Goal: Transaction & Acquisition: Purchase product/service

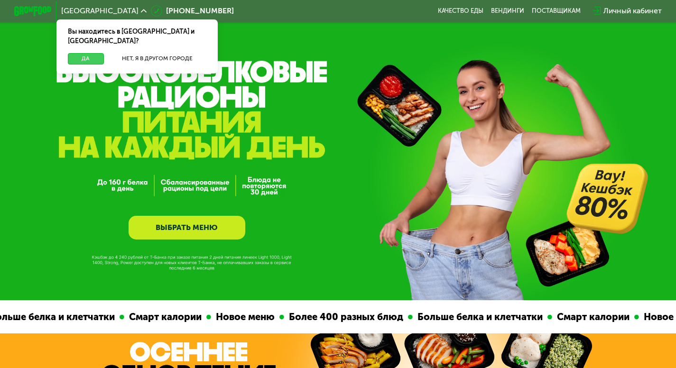
click at [83, 53] on button "Да" at bounding box center [86, 58] width 36 height 11
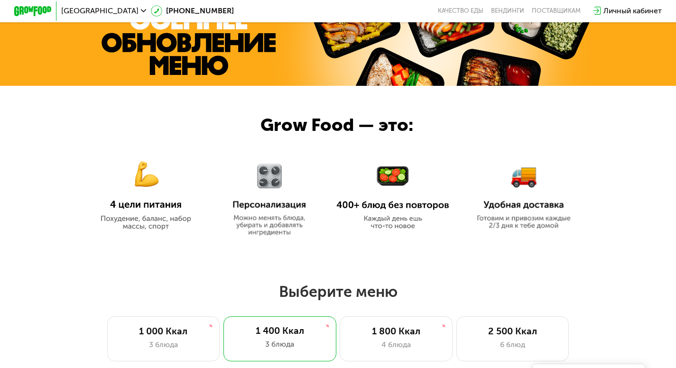
scroll to position [522, 0]
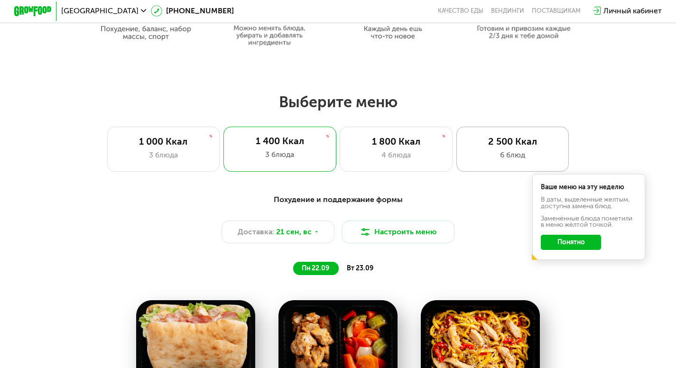
click at [468, 158] on div "6 блюд" at bounding box center [512, 154] width 93 height 11
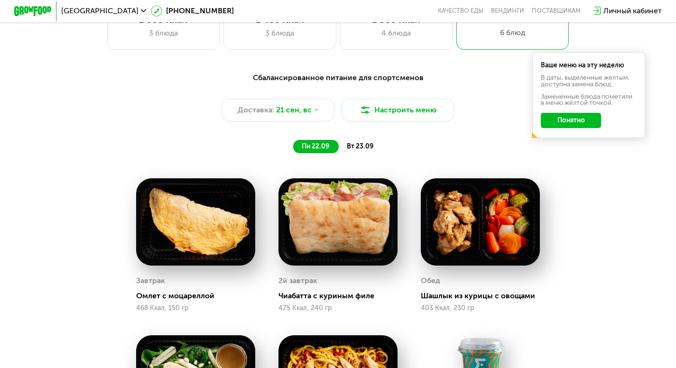
scroll to position [569, 0]
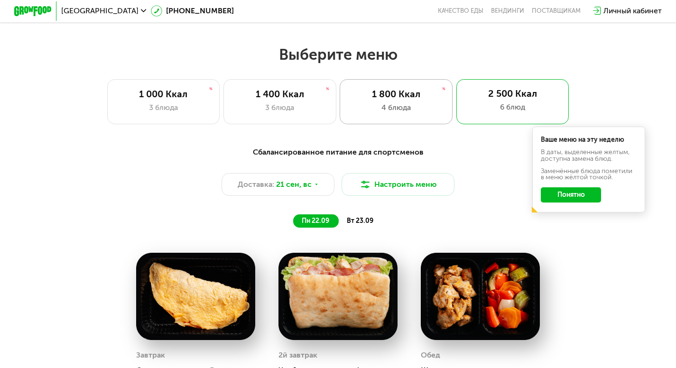
click at [404, 123] on div "1 800 Ккал 4 блюда" at bounding box center [396, 101] width 113 height 45
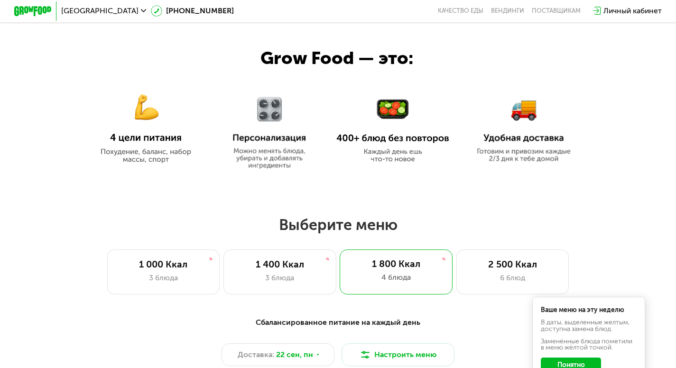
scroll to position [380, 0]
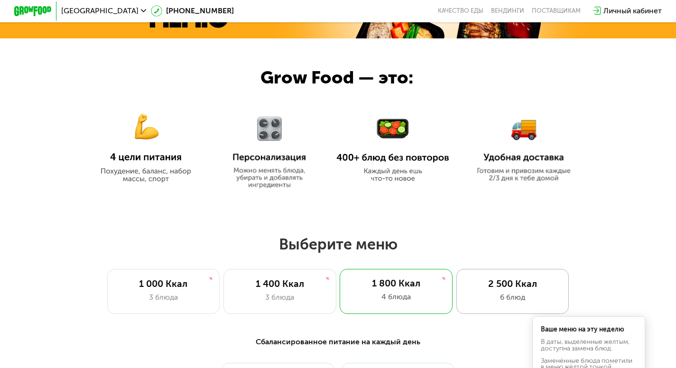
click at [538, 294] on div "2 500 Ккал 6 блюд" at bounding box center [512, 291] width 113 height 45
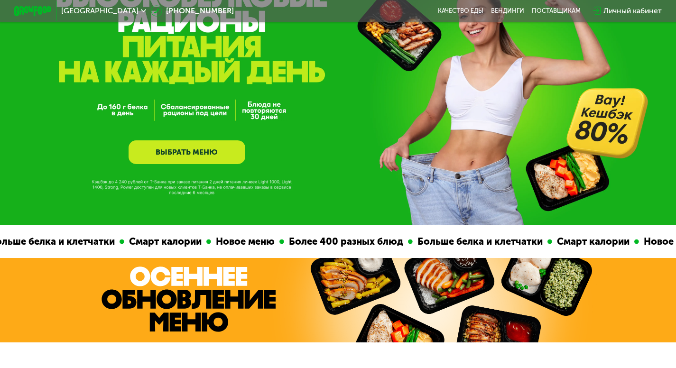
scroll to position [0, 0]
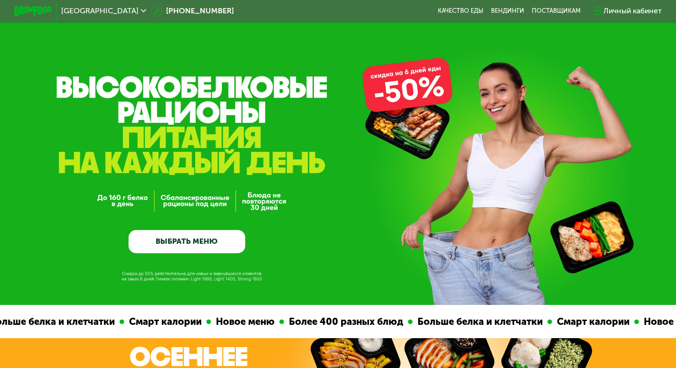
click at [642, 9] on div "Личный кабинет" at bounding box center [633, 10] width 58 height 11
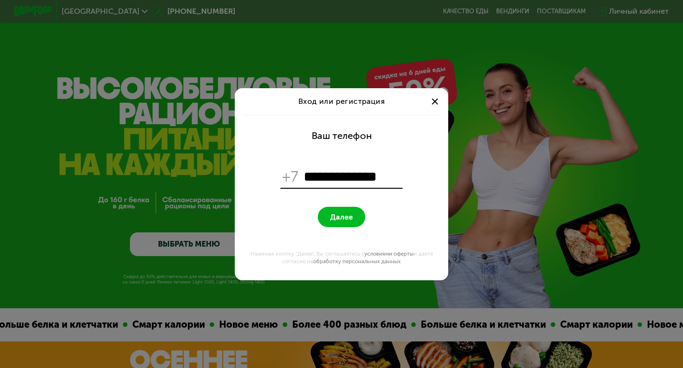
click at [344, 222] on button "Далее" at bounding box center [341, 217] width 47 height 20
click at [313, 177] on input "**********" at bounding box center [352, 177] width 97 height 18
click at [293, 177] on span "+7" at bounding box center [290, 177] width 17 height 18
click at [290, 175] on span "+7" at bounding box center [290, 177] width 17 height 18
click at [386, 178] on input "**********" at bounding box center [352, 177] width 97 height 18
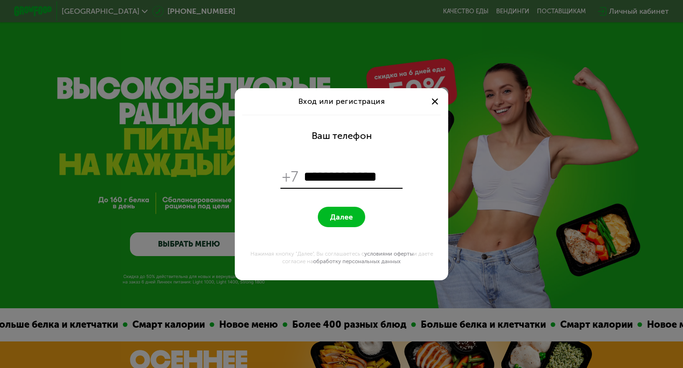
type input "**********"
click at [332, 222] on button "Далее" at bounding box center [341, 217] width 47 height 20
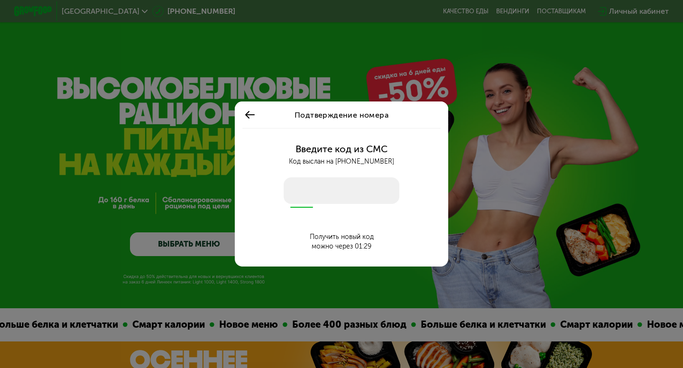
click at [362, 187] on input "number" at bounding box center [342, 190] width 116 height 27
type input "****"
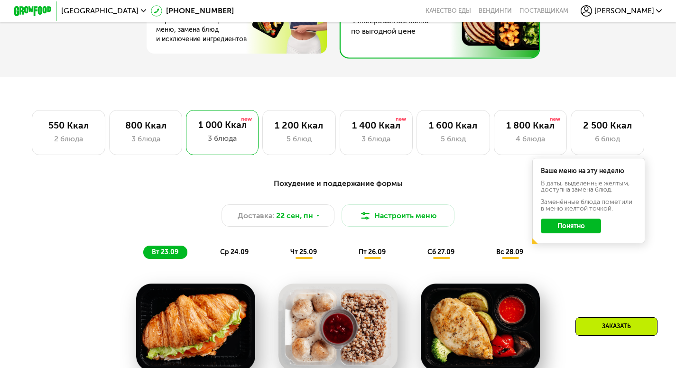
scroll to position [522, 0]
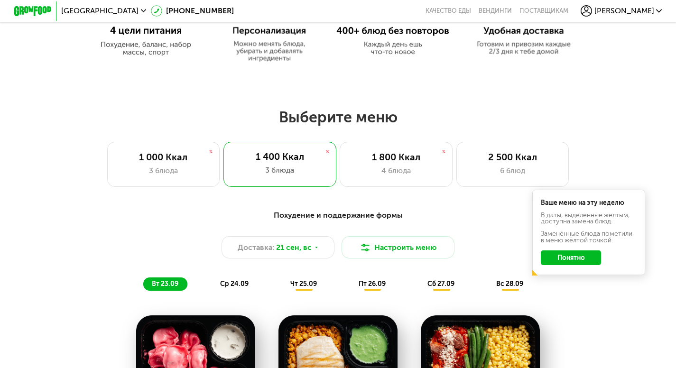
scroll to position [569, 0]
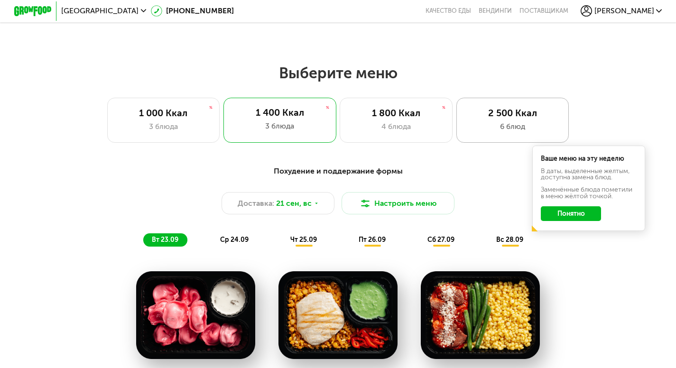
click at [494, 116] on div "2 500 Ккал" at bounding box center [512, 113] width 93 height 11
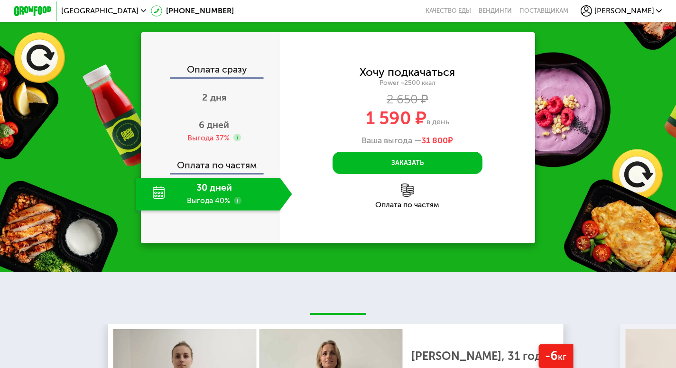
scroll to position [1234, 0]
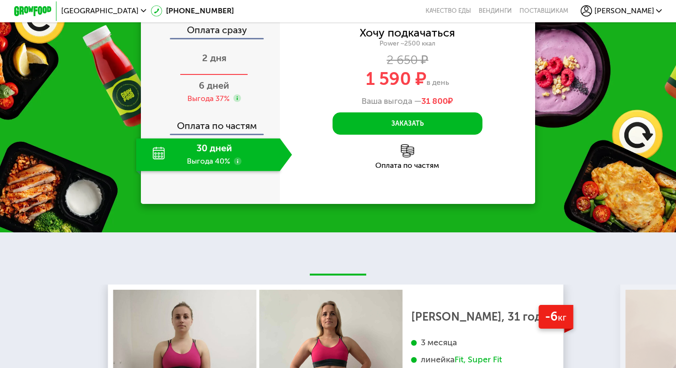
click at [215, 64] on span "2 дня" at bounding box center [214, 57] width 24 height 11
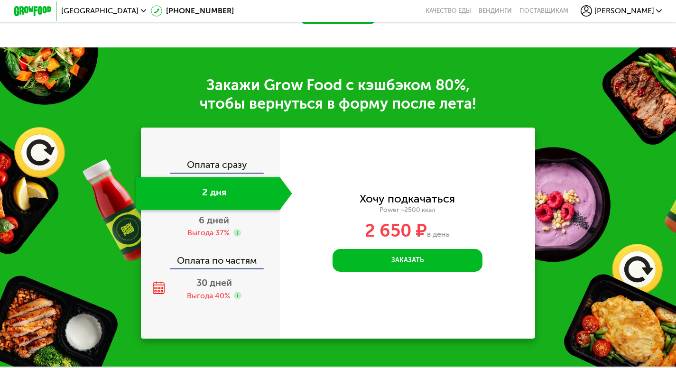
scroll to position [1281, 0]
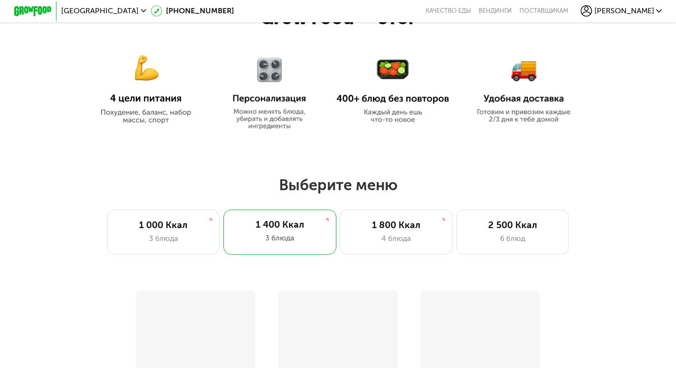
scroll to position [474, 0]
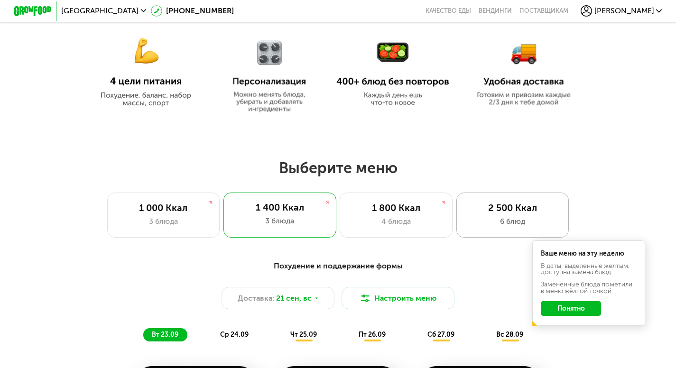
click at [507, 214] on div "2 500 Ккал" at bounding box center [512, 208] width 93 height 11
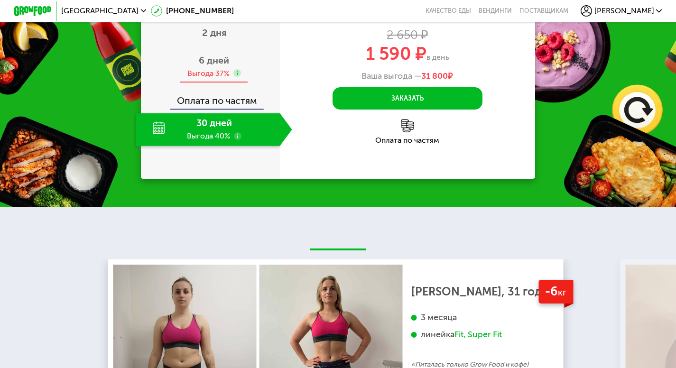
scroll to position [1281, 0]
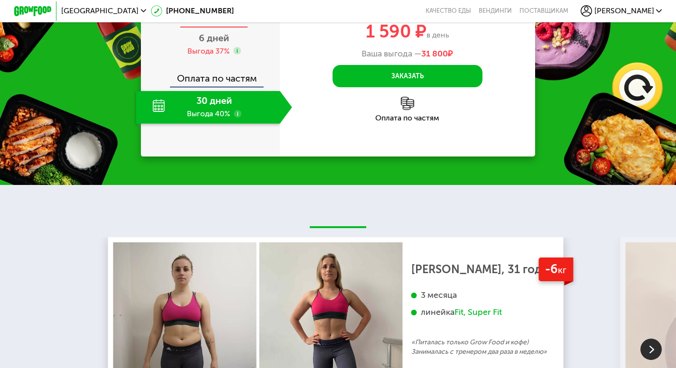
click at [206, 28] on div "2 дня" at bounding box center [214, 11] width 156 height 33
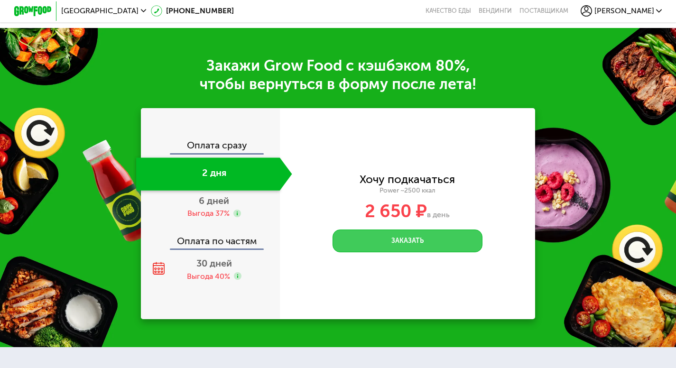
click at [413, 252] on button "Заказать" at bounding box center [408, 241] width 150 height 23
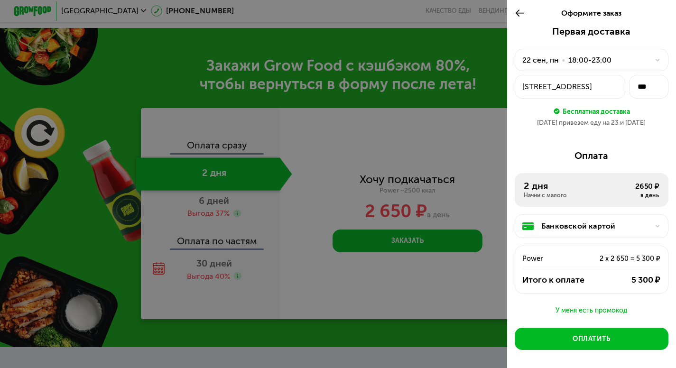
click at [571, 70] on div "[DATE] • 18:00-23:00" at bounding box center [592, 60] width 154 height 23
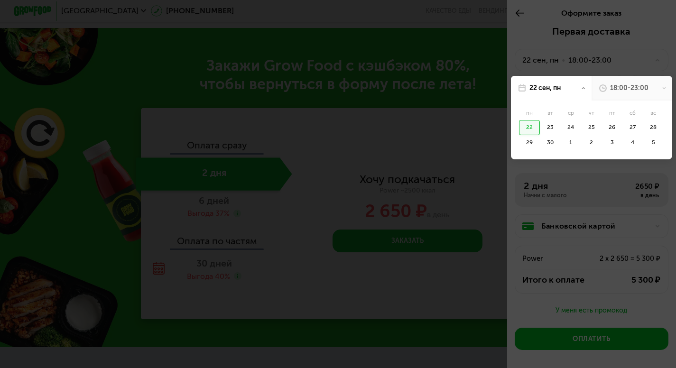
click at [571, 66] on div at bounding box center [338, 184] width 676 height 368
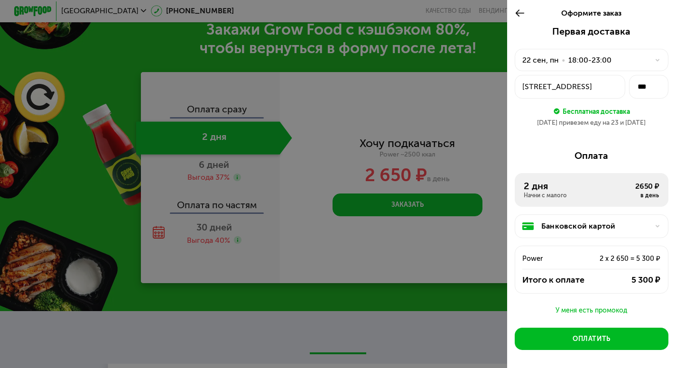
scroll to position [1329, 0]
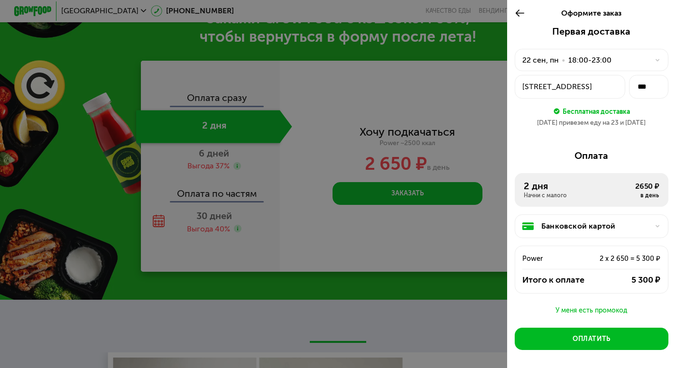
click at [597, 226] on div "Банковской картой" at bounding box center [595, 226] width 108 height 11
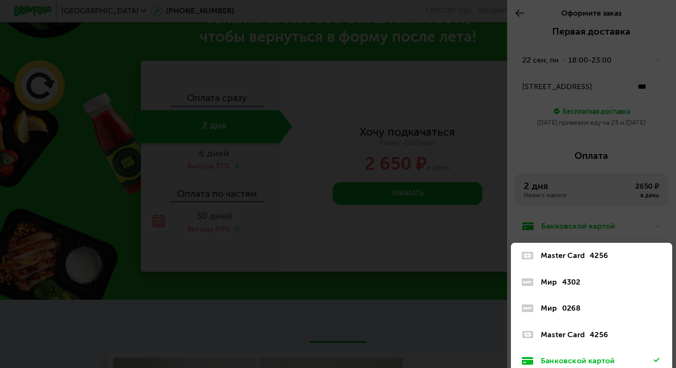
scroll to position [63, 0]
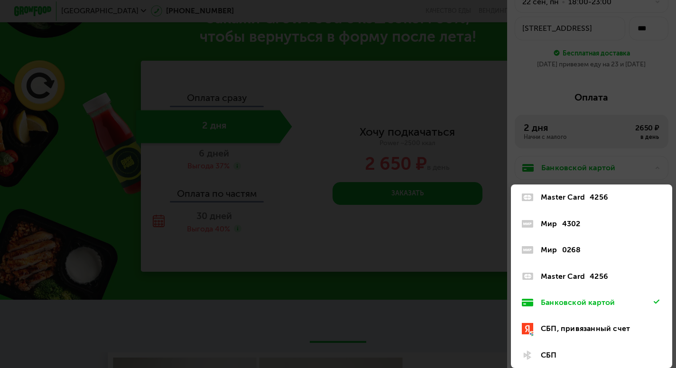
click at [600, 220] on div "Мир 4302" at bounding box center [597, 223] width 113 height 11
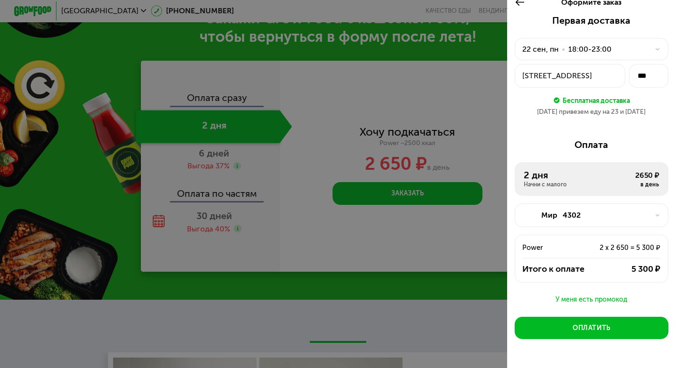
scroll to position [0, 0]
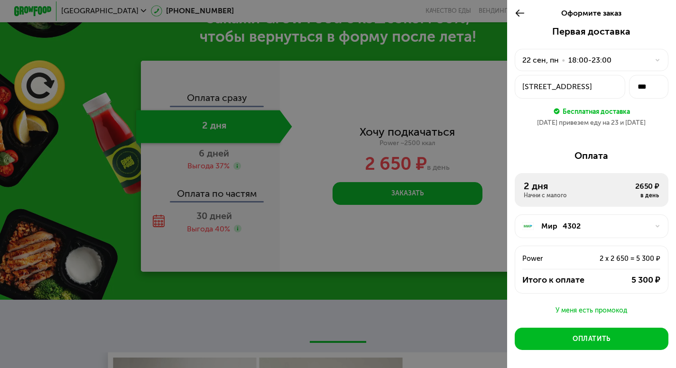
click at [560, 86] on div "2-й Покровский проезд, 14к1" at bounding box center [569, 86] width 95 height 11
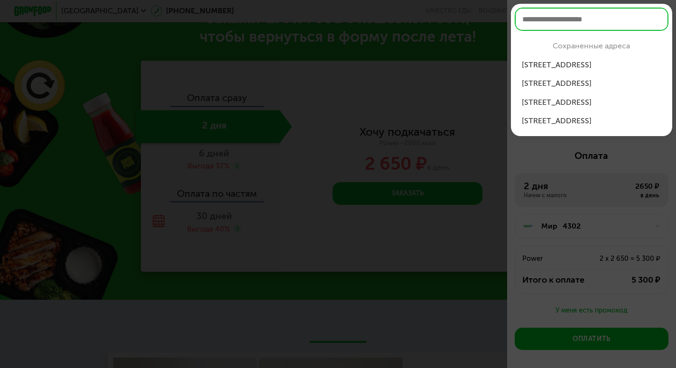
click at [552, 100] on div "2-й Покровский ...д, 14к1, кв 116" at bounding box center [591, 102] width 139 height 11
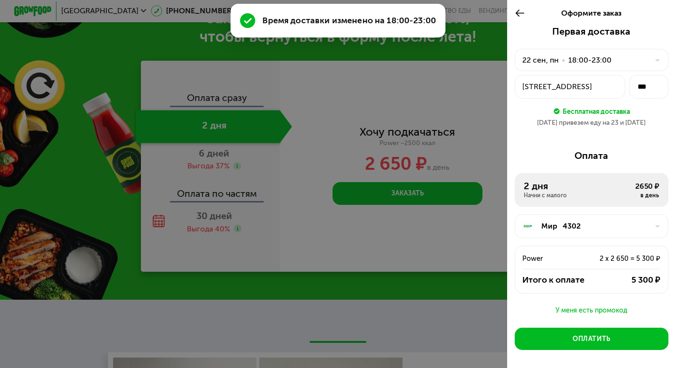
click at [623, 65] on div "22 сен, пн • 18:00-23:00" at bounding box center [585, 60] width 127 height 11
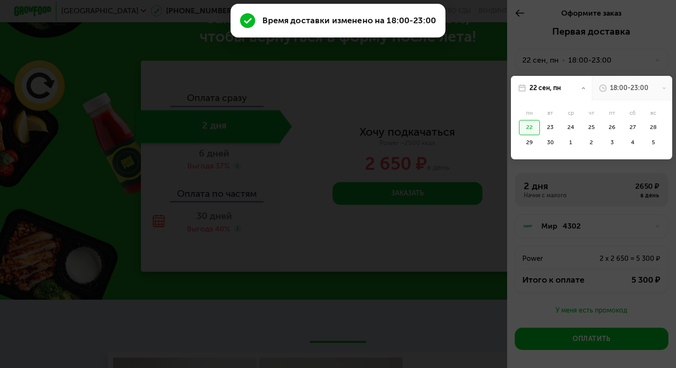
click at [637, 87] on div "18:00-23:00" at bounding box center [629, 88] width 38 height 9
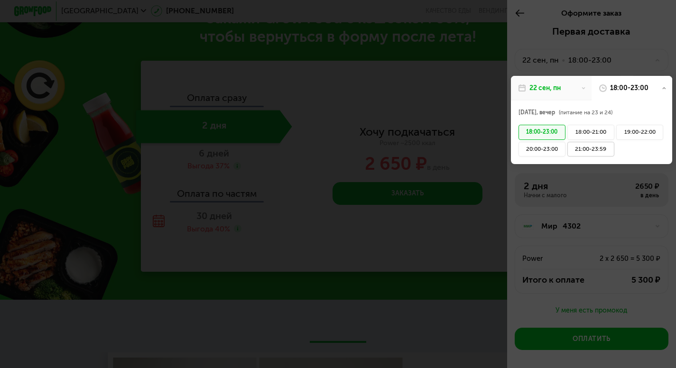
click at [586, 150] on div "21:00-23:59" at bounding box center [590, 149] width 47 height 15
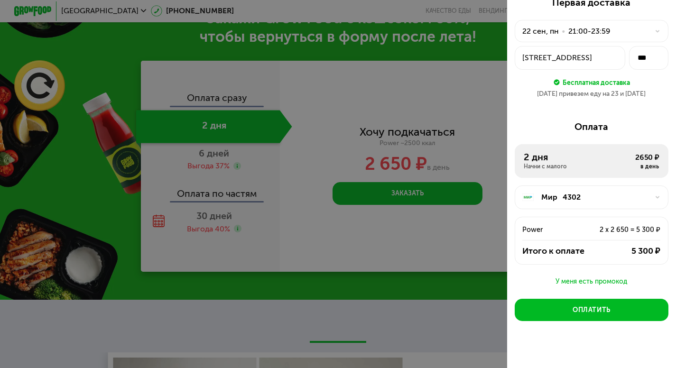
scroll to position [41, 0]
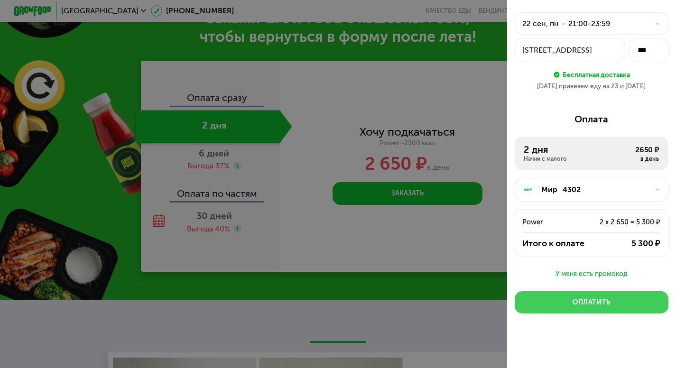
click at [631, 307] on button "Оплатить" at bounding box center [592, 302] width 154 height 22
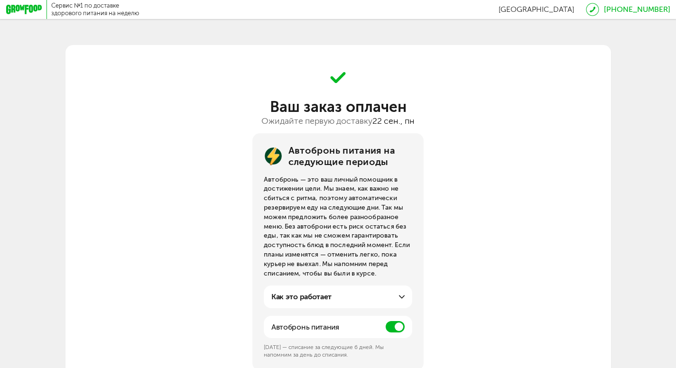
click at [392, 333] on span at bounding box center [395, 326] width 19 height 11
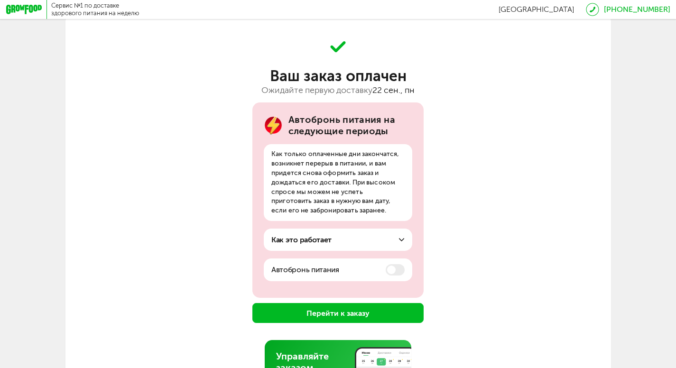
scroll to position [47, 0]
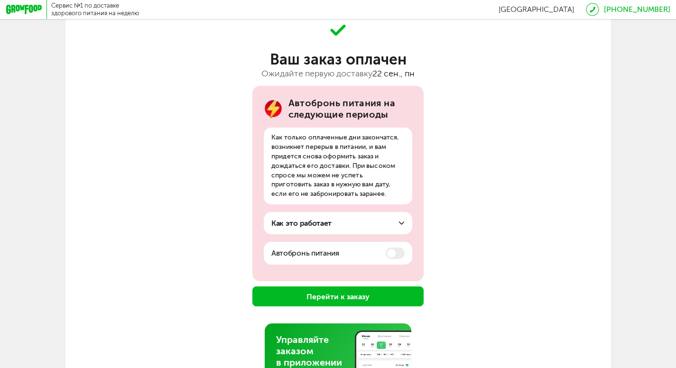
click at [281, 294] on button "Перейти к заказу" at bounding box center [337, 297] width 171 height 20
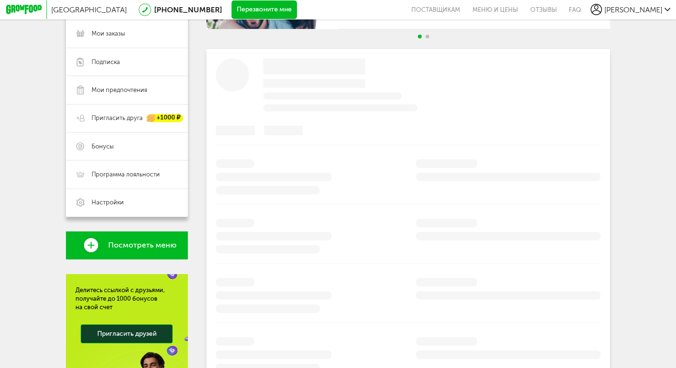
scroll to position [11, 0]
